Goal: Information Seeking & Learning: Learn about a topic

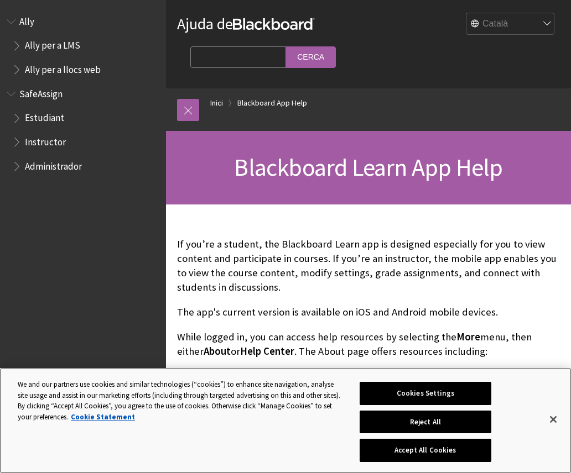
click at [427, 446] on button "Accept All Cookies" at bounding box center [424, 450] width 131 height 23
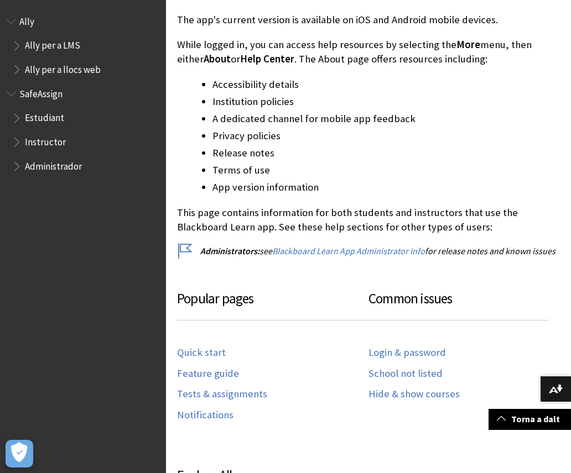
scroll to position [330, 0]
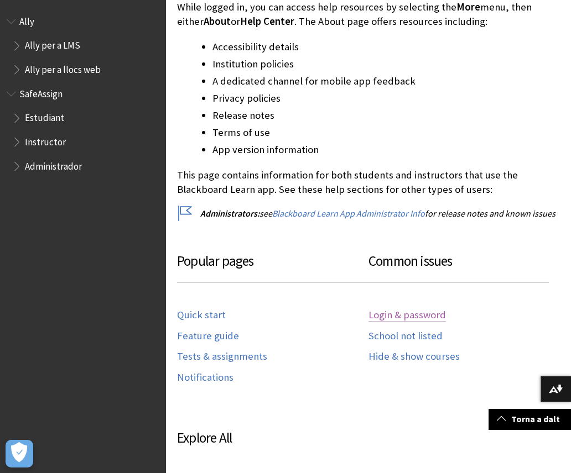
click at [430, 309] on link "Login & password" at bounding box center [406, 315] width 77 height 13
